Goal: Task Accomplishment & Management: Manage account settings

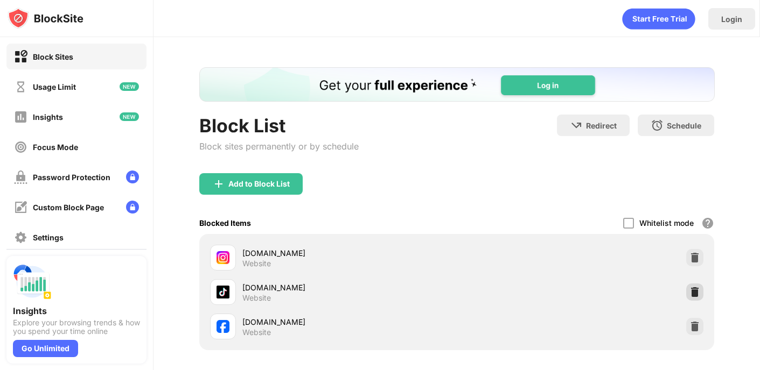
click at [693, 290] on img at bounding box center [694, 292] width 11 height 11
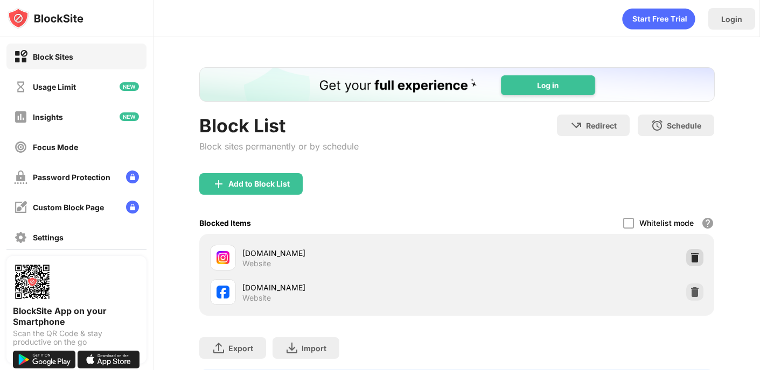
click at [697, 260] on img at bounding box center [694, 258] width 11 height 11
